Goal: Information Seeking & Learning: Learn about a topic

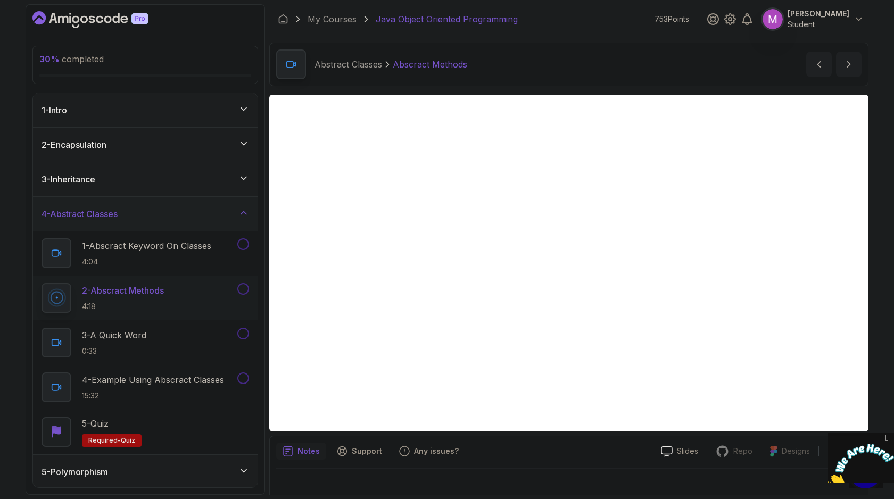
scroll to position [11, 0]
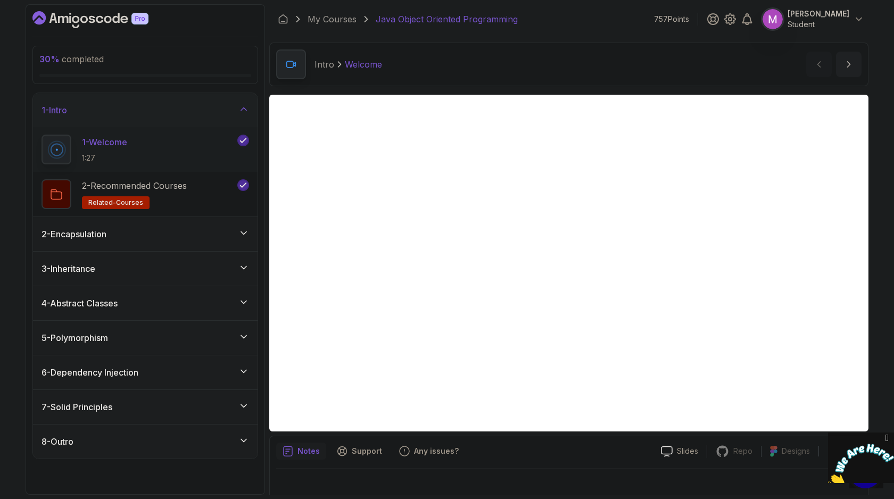
click at [215, 299] on div "4 - Abstract Classes" at bounding box center [146, 303] width 208 height 13
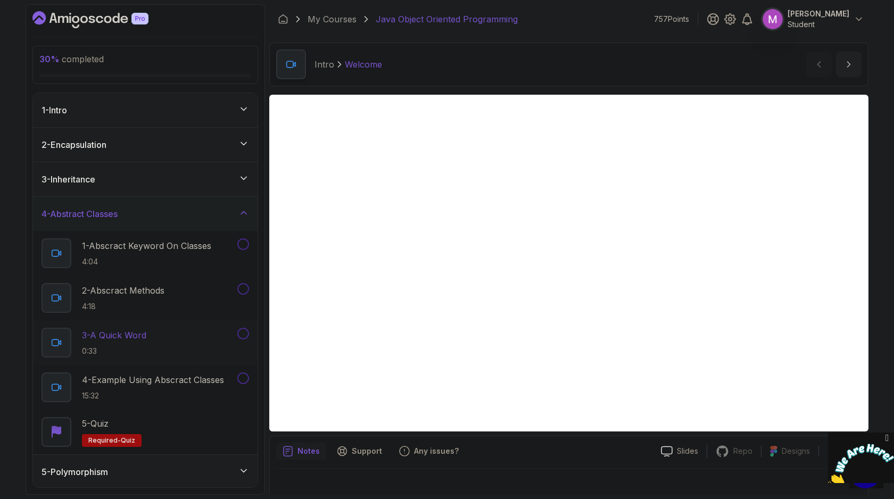
scroll to position [20, 0]
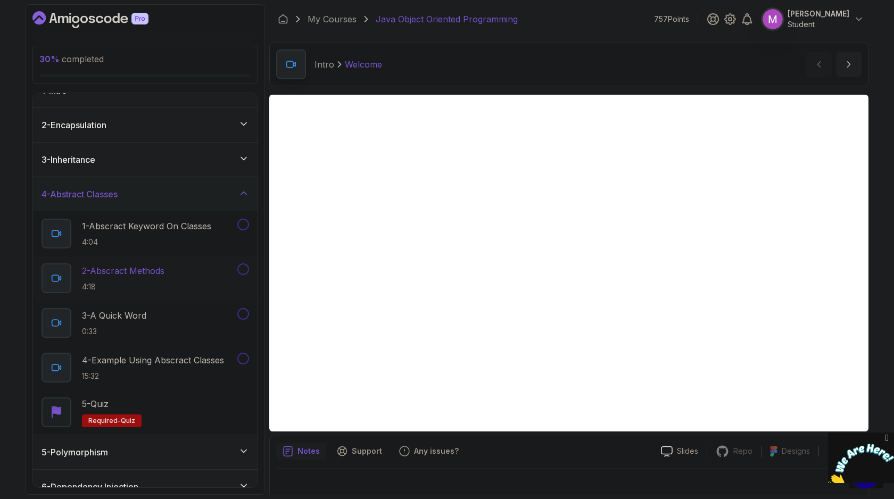
click at [164, 289] on p "4:18" at bounding box center [123, 287] width 83 height 11
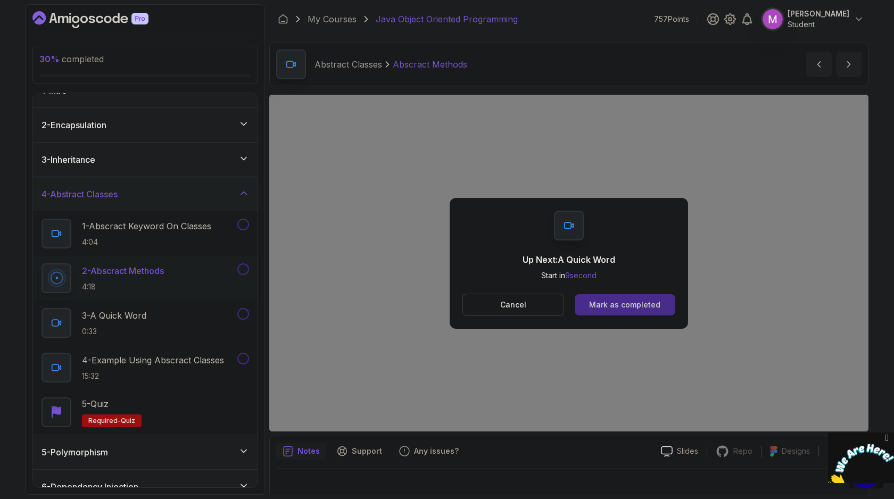
click at [658, 305] on div "Mark as completed" at bounding box center [624, 305] width 71 height 11
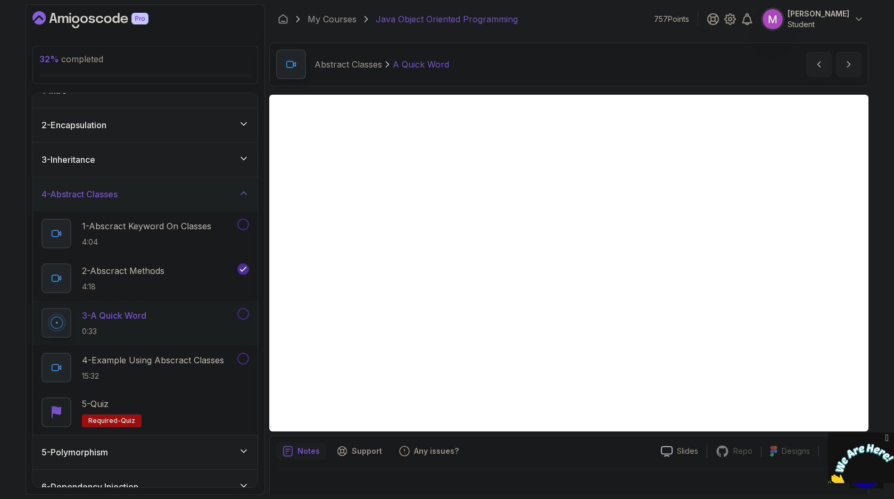
scroll to position [11, 0]
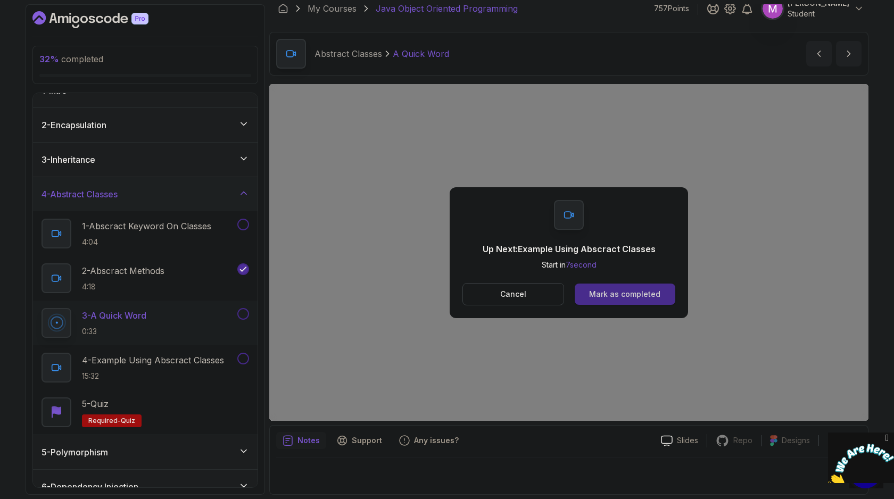
click at [637, 290] on div "Mark as completed" at bounding box center [624, 294] width 71 height 11
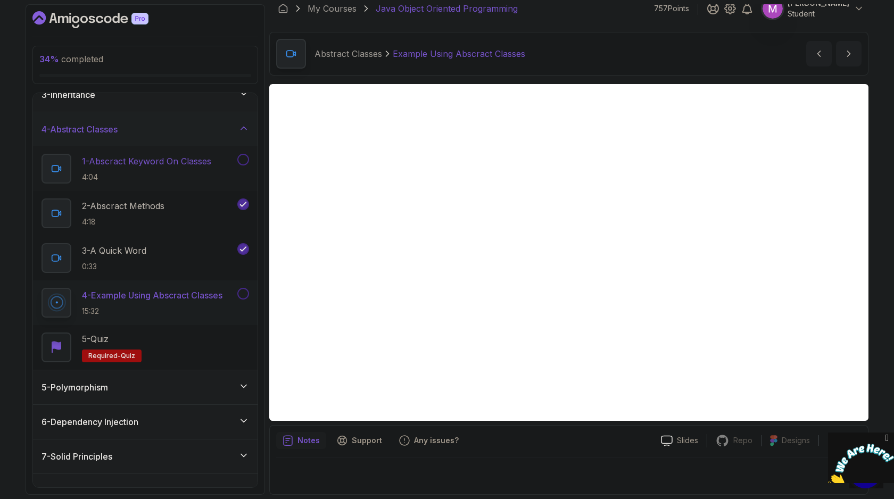
scroll to position [105, 0]
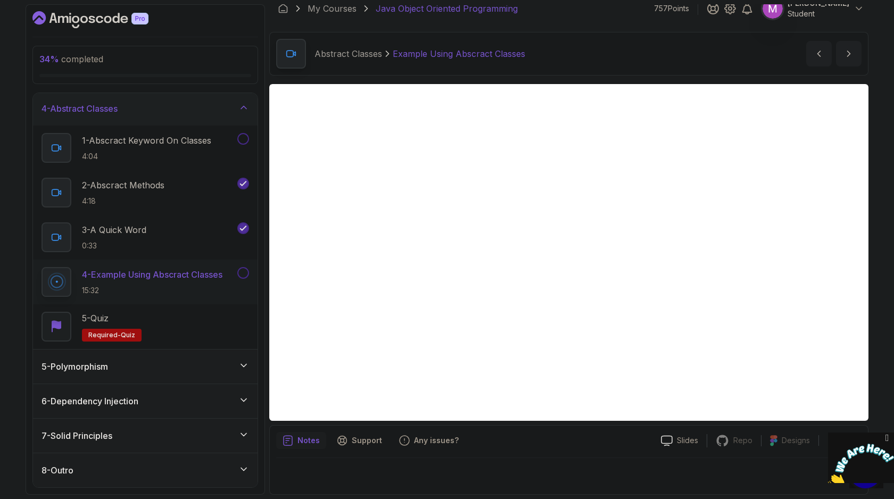
click at [208, 357] on div "5 - Polymorphism" at bounding box center [145, 367] width 225 height 34
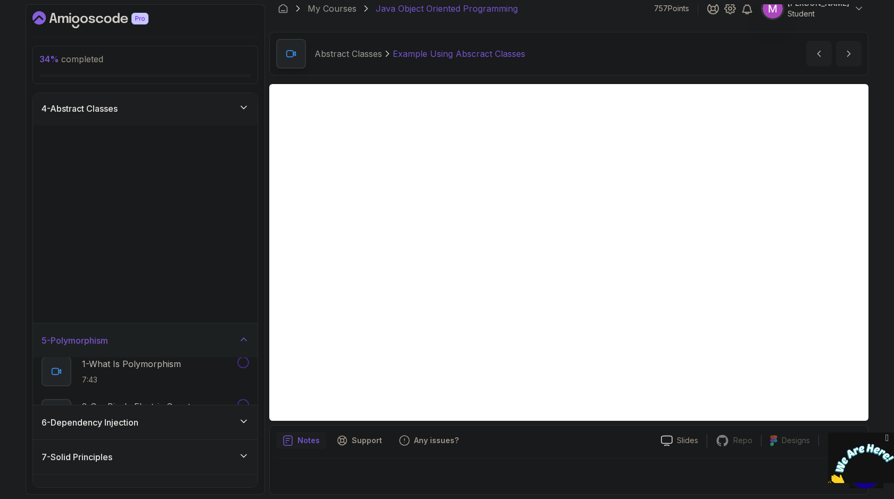
scroll to position [0, 0]
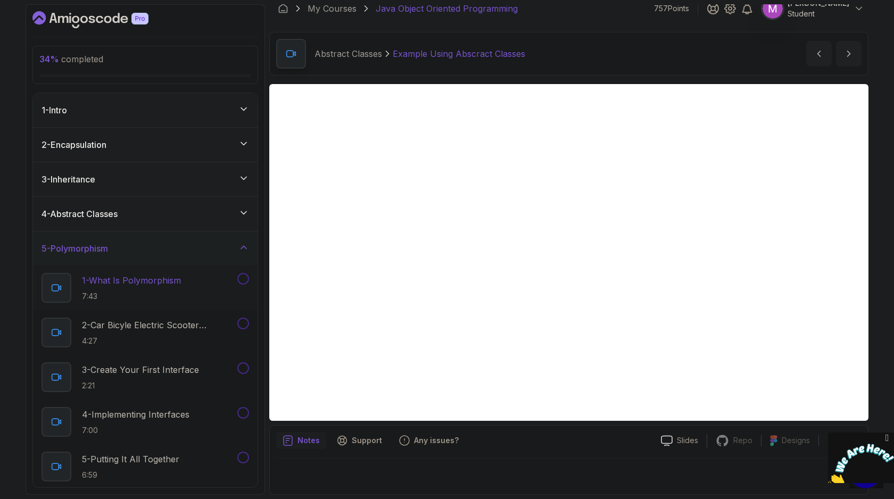
click at [168, 282] on p "1 - What Is Polymorphism" at bounding box center [131, 280] width 99 height 13
click at [650, 47] on div "Polymorphism What Is Polymorphism What Is Polymorphism by nelson" at bounding box center [568, 54] width 599 height 44
click at [616, 58] on div "Polymorphism What Is Polymorphism What Is Polymorphism by nelson" at bounding box center [568, 54] width 599 height 44
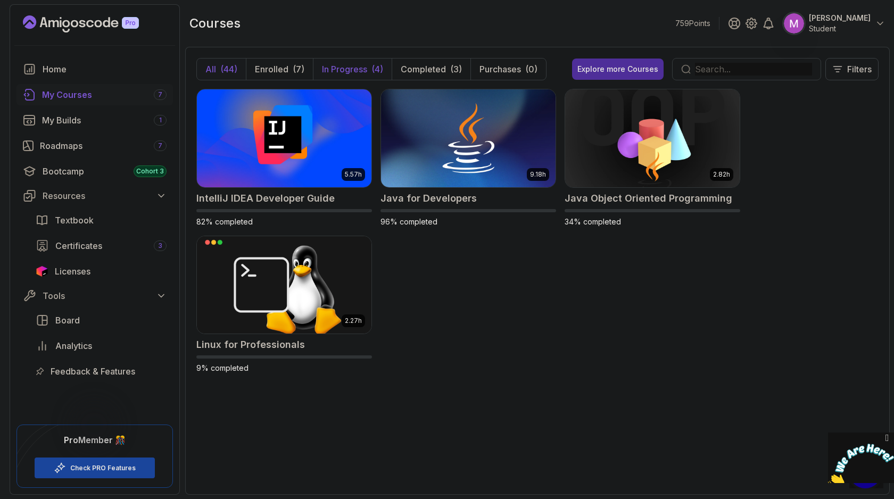
click at [362, 72] on p "In Progress" at bounding box center [344, 69] width 45 height 13
click at [617, 145] on img at bounding box center [652, 138] width 183 height 103
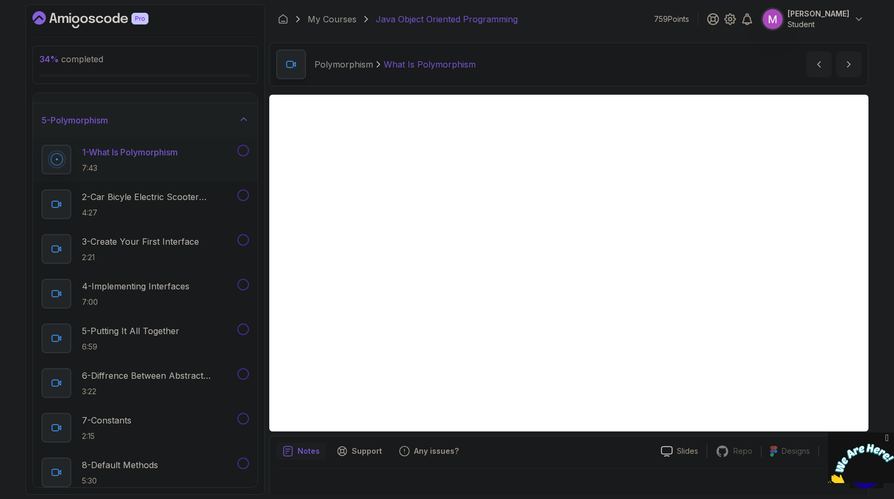
scroll to position [11, 0]
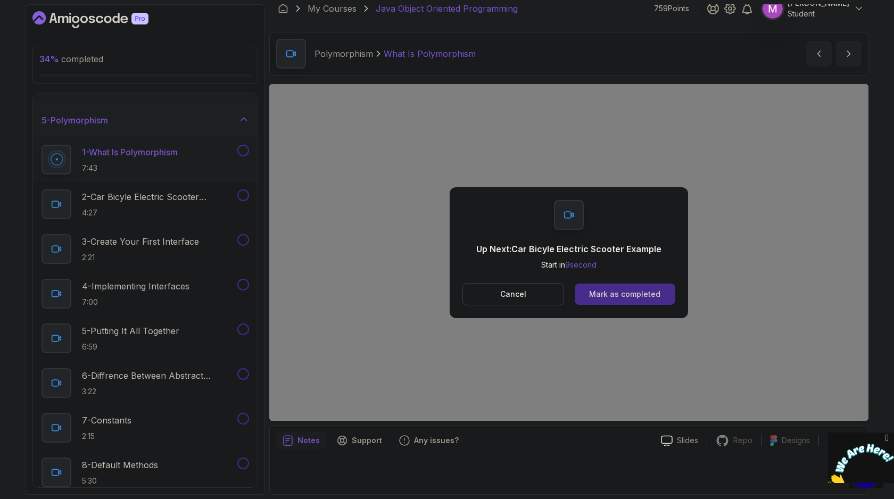
click at [626, 299] on button "Mark as completed" at bounding box center [625, 294] width 101 height 21
